Goal: Communication & Community: Answer question/provide support

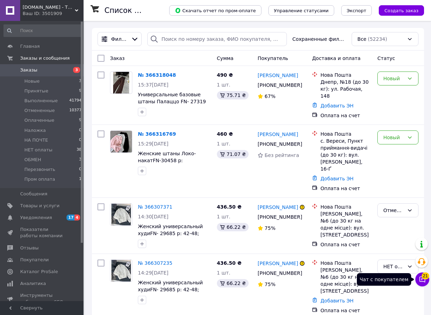
click at [421, 280] on icon at bounding box center [422, 279] width 7 height 7
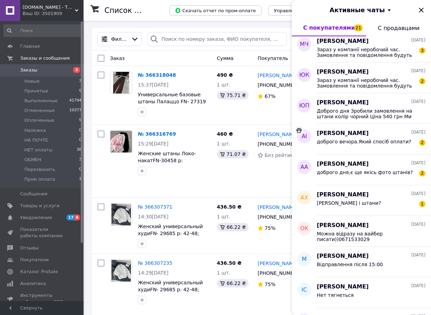
scroll to position [174, 0]
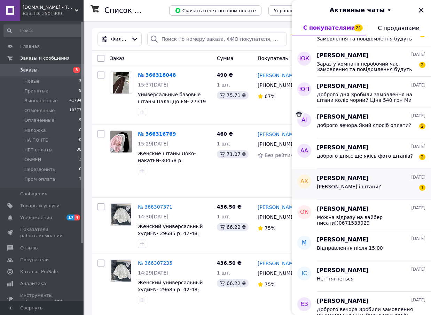
click at [369, 188] on div "[PERSON_NAME] і штани? 1" at bounding box center [371, 187] width 109 height 11
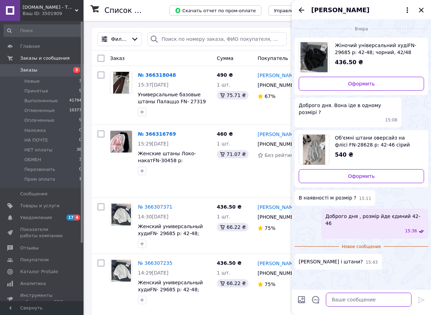
click at [342, 299] on textarea at bounding box center [369, 299] width 86 height 14
type textarea "так"
click at [423, 300] on icon at bounding box center [421, 299] width 7 height 6
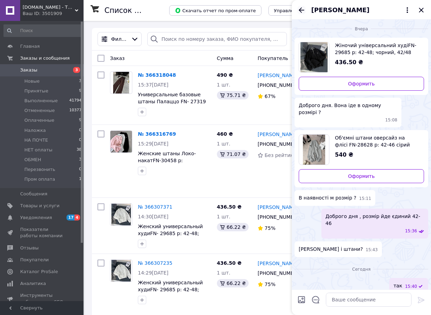
click at [299, 10] on icon "Назад" at bounding box center [302, 10] width 8 height 8
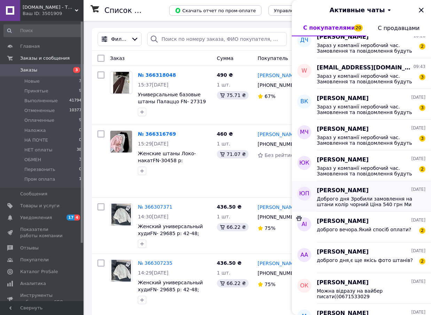
scroll to position [105, 0]
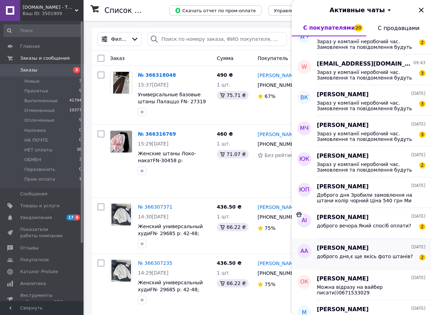
click at [366, 253] on span "доброго дня,є ще якісь фото штанів?" at bounding box center [365, 256] width 96 height 6
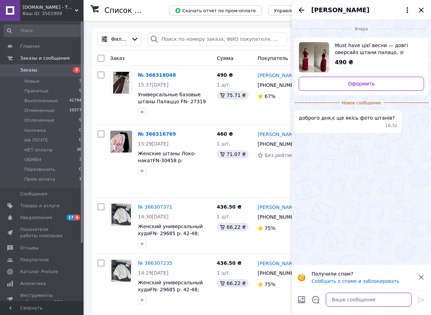
click at [362, 303] on textarea at bounding box center [369, 299] width 86 height 14
type textarea "Доброго дня, фото тільки ті що на сайті"
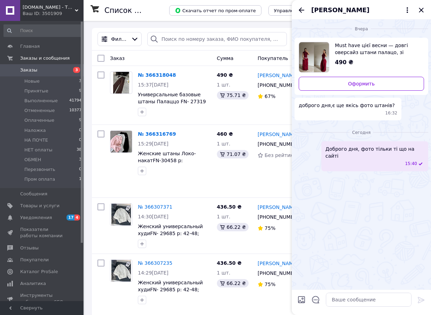
click at [301, 8] on icon "Назад" at bounding box center [302, 10] width 8 height 8
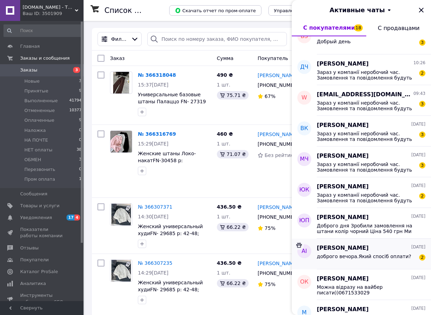
click at [365, 257] on span "доброго вечора.Який спосіб оплати?" at bounding box center [364, 256] width 94 height 6
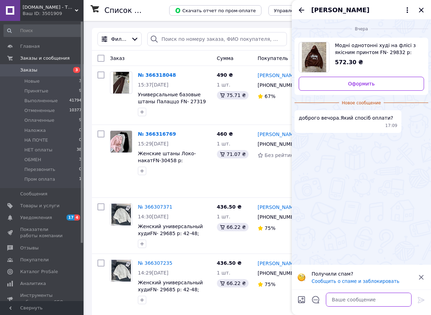
click at [355, 296] on textarea at bounding box center [369, 299] width 86 height 14
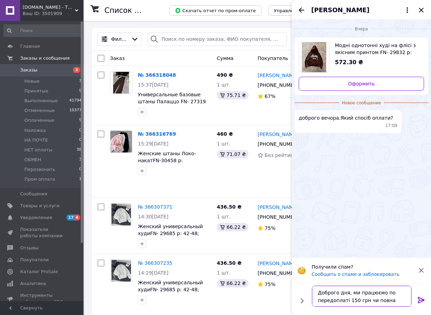
type textarea "Доброго дня, ми працюємо по передоплаті 150 грн чи повна оплата"
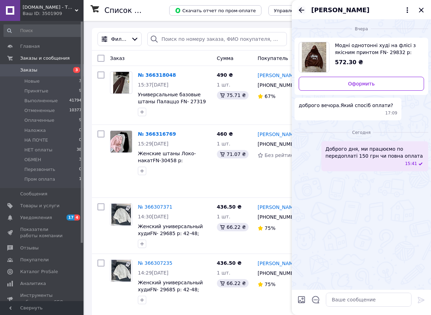
click at [300, 9] on icon "Назад" at bounding box center [302, 9] width 6 height 5
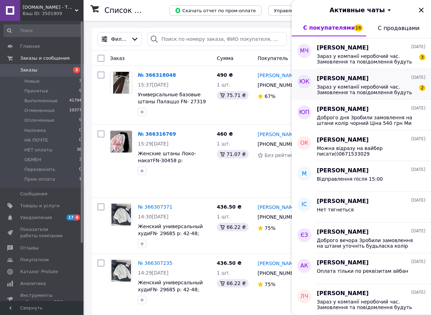
scroll to position [244, 0]
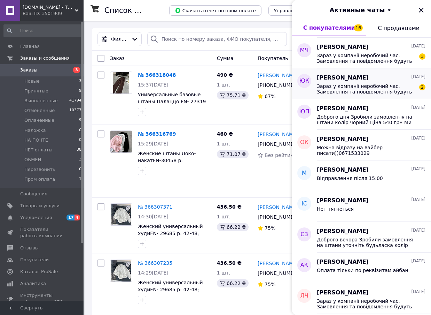
click at [385, 80] on div "[PERSON_NAME] [DATE]" at bounding box center [371, 78] width 109 height 8
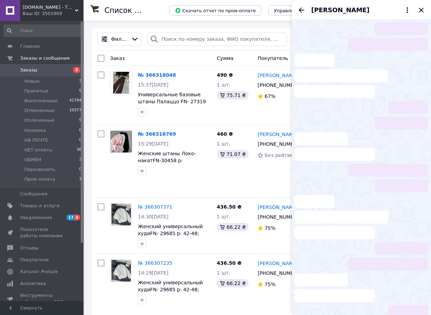
scroll to position [305, 0]
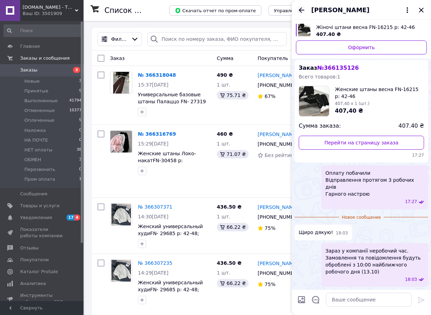
click at [303, 10] on icon "Назад" at bounding box center [302, 10] width 8 height 8
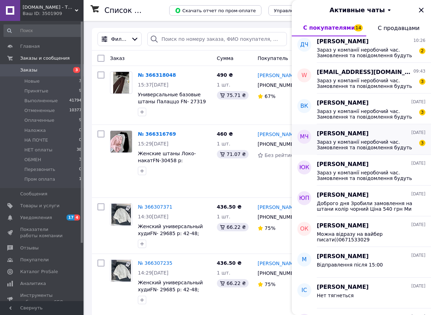
scroll to position [174, 0]
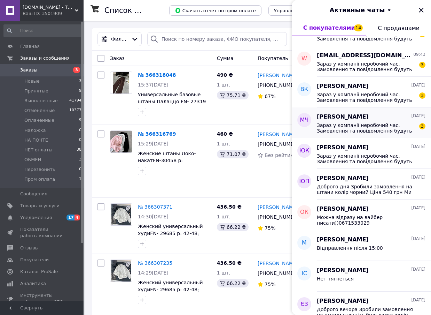
click at [345, 130] on span "Зараз у компанії неробочий час. Замовлення та повідомлення будуть оброблені з 1…" at bounding box center [366, 127] width 99 height 11
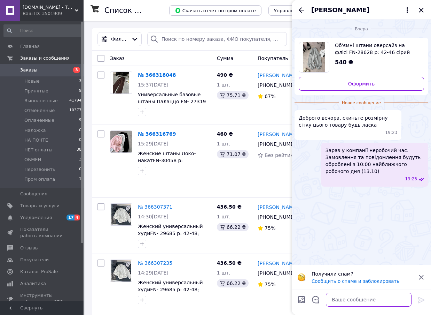
click at [344, 303] on textarea at bounding box center [369, 299] width 86 height 14
type textarea "Доброго дня, Обхват стегон 105 см"
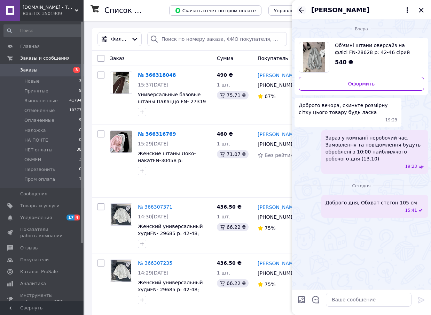
click at [303, 9] on icon "Назад" at bounding box center [302, 10] width 8 height 8
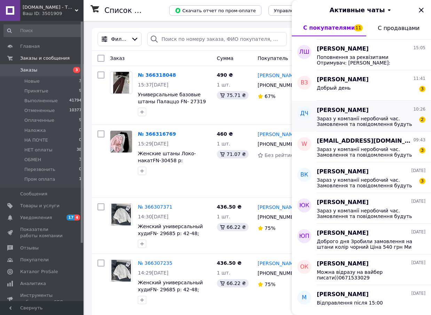
scroll to position [139, 0]
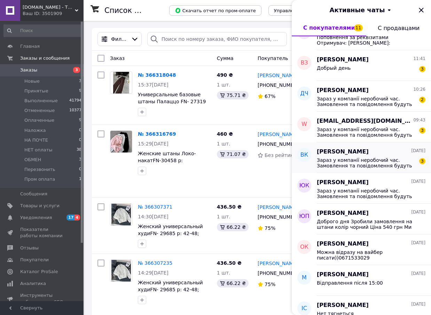
click at [359, 156] on div "Зараз у компанії неробочий час. Замовлення та повідомлення будуть оброблені з 1…" at bounding box center [371, 162] width 109 height 13
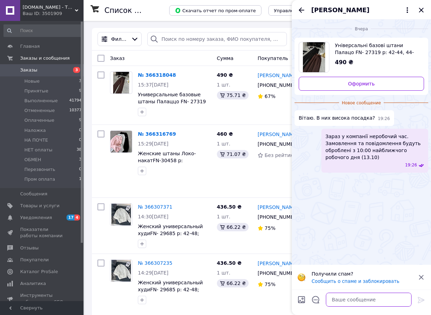
click at [361, 298] on textarea at bounding box center [369, 299] width 86 height 14
type textarea "Доброго дня, так"
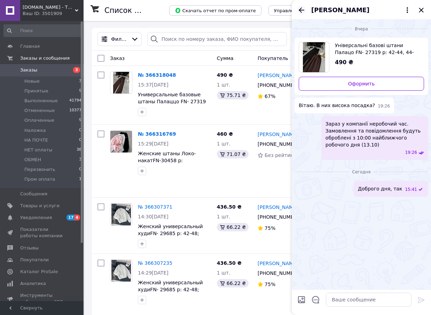
click at [299, 10] on icon "Назад" at bounding box center [302, 10] width 8 height 8
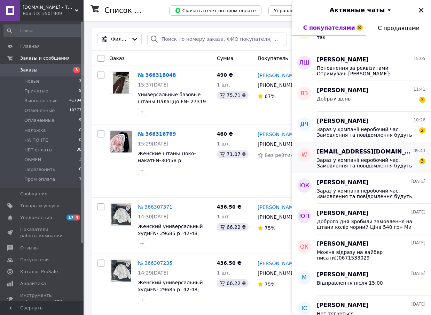
click at [360, 169] on div "[EMAIL_ADDRESS][DOMAIN_NAME] 09:43 Зараз у компанії неробочий час. Замовлення т…" at bounding box center [374, 157] width 114 height 31
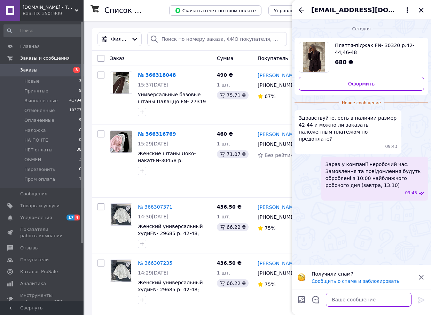
click at [368, 301] on textarea at bounding box center [369, 299] width 86 height 14
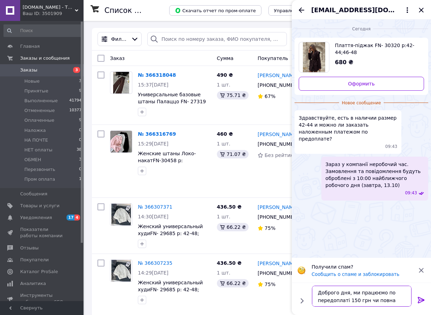
type textarea "Доброго дня, ми працюємо по передоплаті 150 грн чи повна оплата"
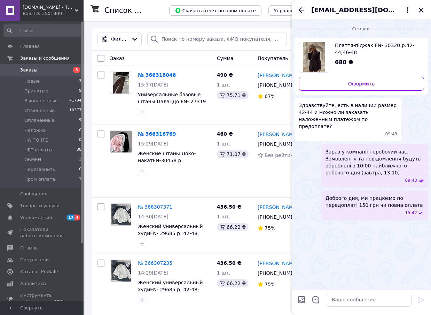
click at [301, 10] on icon "Назад" at bounding box center [302, 9] width 6 height 5
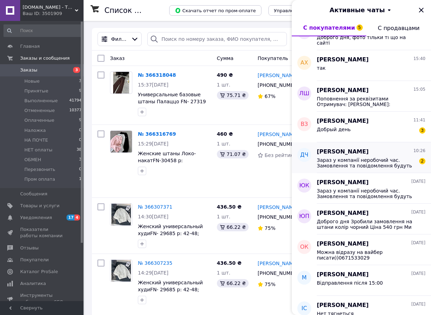
click at [373, 160] on span "Зараз у компанії неробочий час. Замовлення та повідомлення будуть оброблені з 1…" at bounding box center [366, 162] width 99 height 11
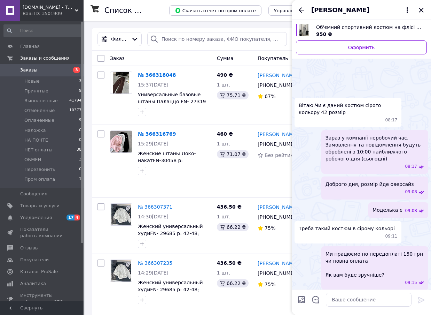
scroll to position [134, 0]
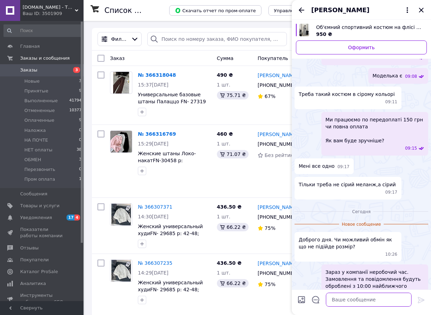
click at [369, 300] on textarea at bounding box center [369, 299] width 86 height 14
type textarea "Доброго дня, розмір йде єдиний"
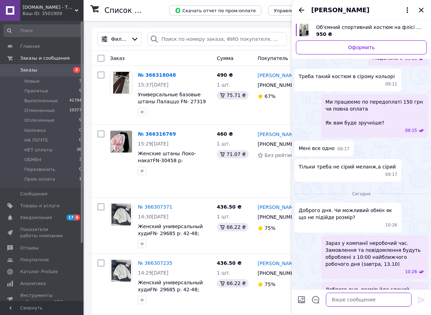
scroll to position [124, 0]
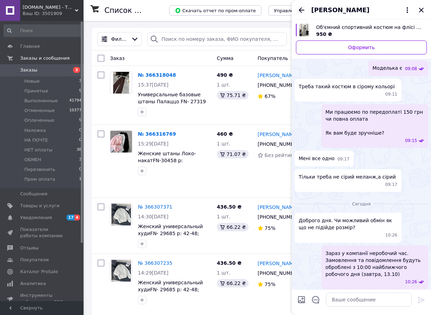
click at [300, 7] on icon "Назад" at bounding box center [302, 10] width 8 height 8
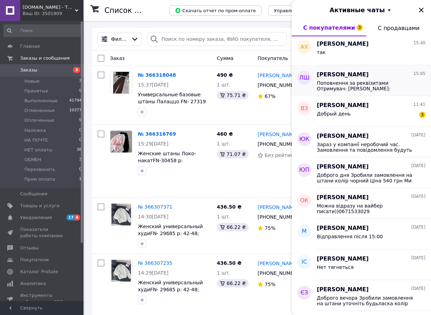
scroll to position [174, 0]
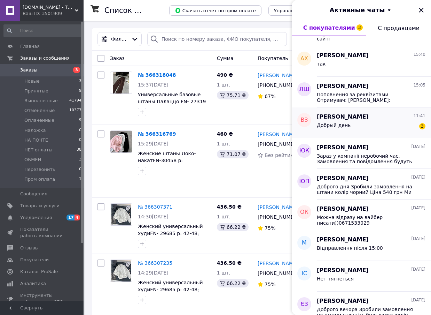
click at [371, 126] on div "Добрый день 3" at bounding box center [371, 126] width 109 height 11
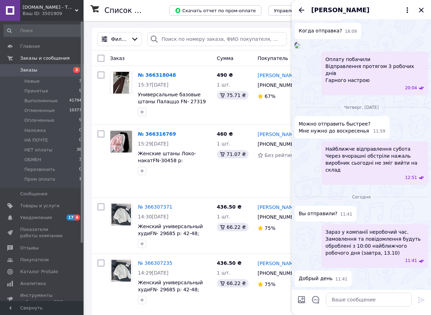
scroll to position [937, 0]
click at [369, 296] on textarea at bounding box center [369, 299] width 86 height 14
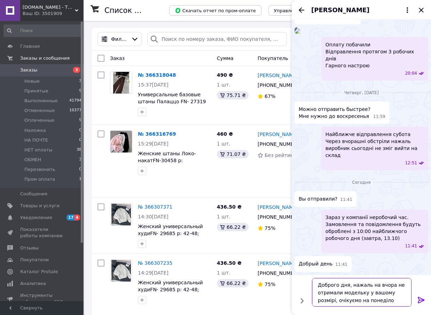
type textarea "Доброго дня, нажаль на вчора не отримали модельку у вашому розмірі, очікуємо на…"
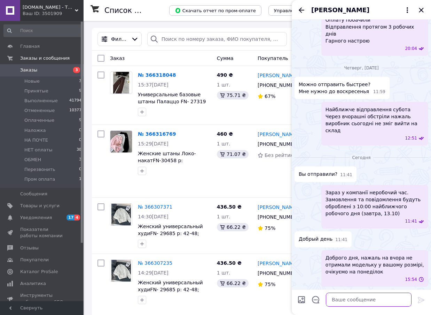
scroll to position [976, 0]
click at [303, 10] on icon "Назад" at bounding box center [302, 9] width 6 height 5
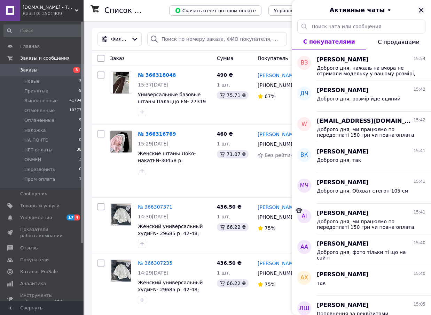
click at [424, 8] on icon "Закрыть" at bounding box center [421, 10] width 5 height 5
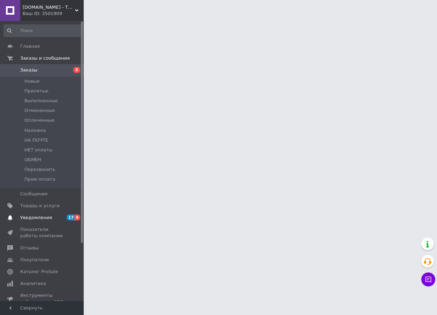
click at [45, 216] on span "Уведомления" at bounding box center [36, 217] width 32 height 6
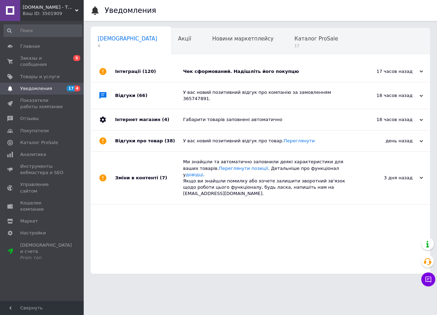
scroll to position [0, 3]
click at [298, 68] on div "Чек сформований. Надішліть його покупцю" at bounding box center [268, 71] width 170 height 6
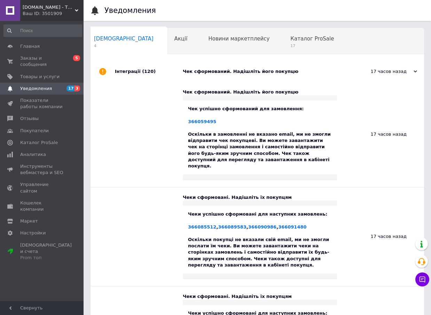
click at [299, 68] on div "Чек сформований. Надішліть його покупцю" at bounding box center [265, 71] width 165 height 6
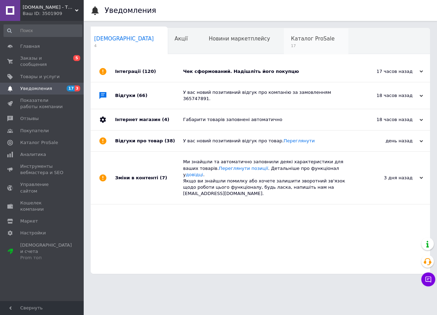
click at [291, 46] on span "17" at bounding box center [313, 45] width 44 height 5
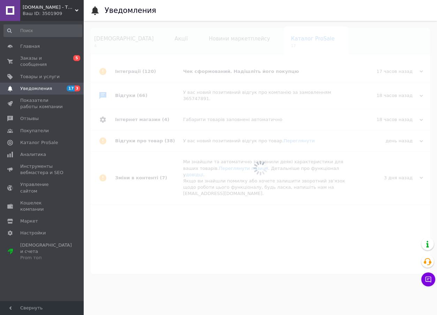
scroll to position [0, 6]
